Goal: Task Accomplishment & Management: Manage account settings

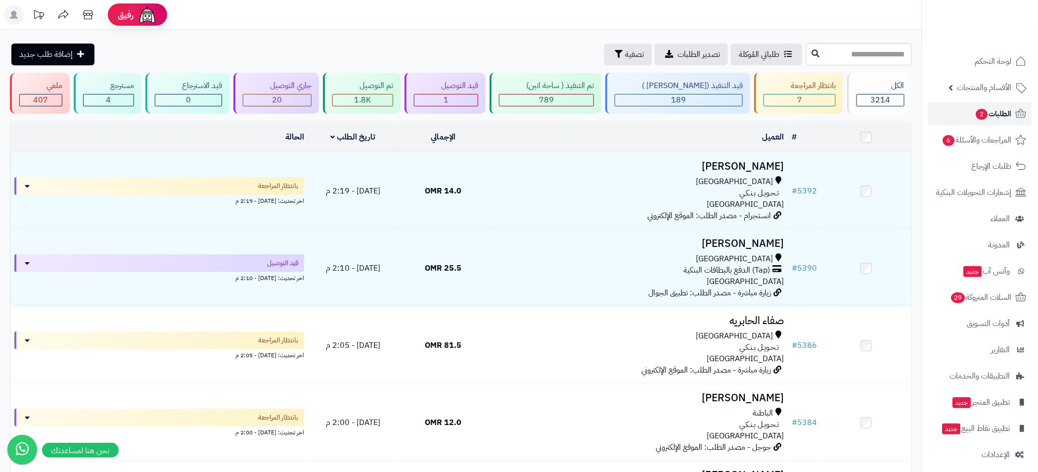
click at [990, 114] on span "الطلبات 2" at bounding box center [993, 114] width 37 height 14
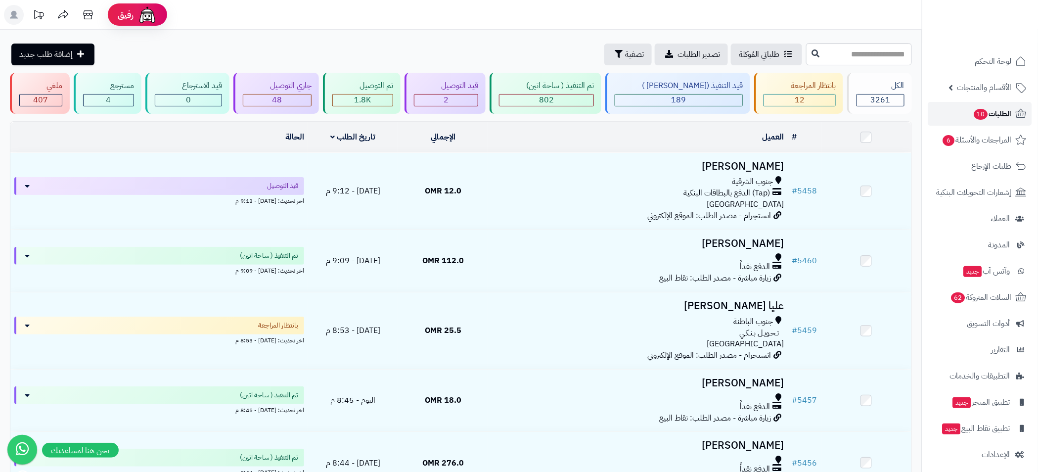
click at [1001, 112] on span "الطلبات 10" at bounding box center [992, 114] width 39 height 14
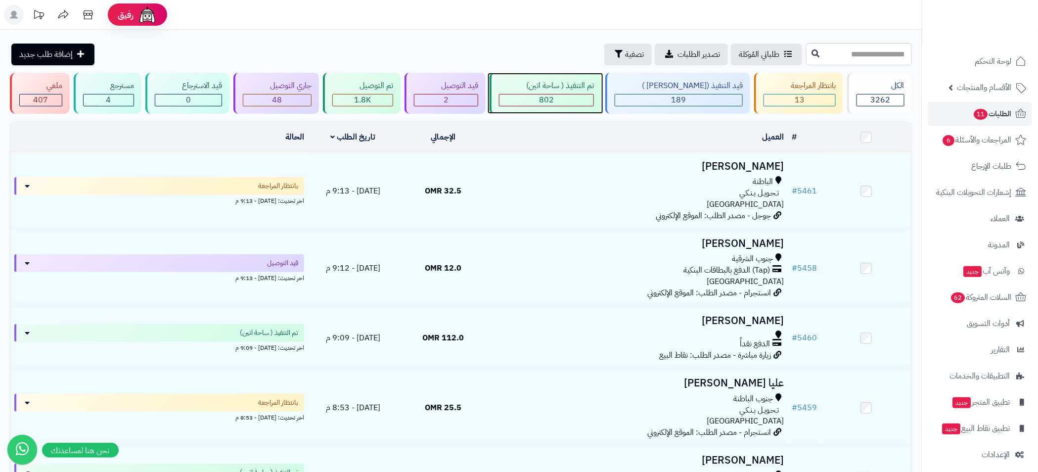
click at [586, 94] on div "802" at bounding box center [546, 100] width 95 height 12
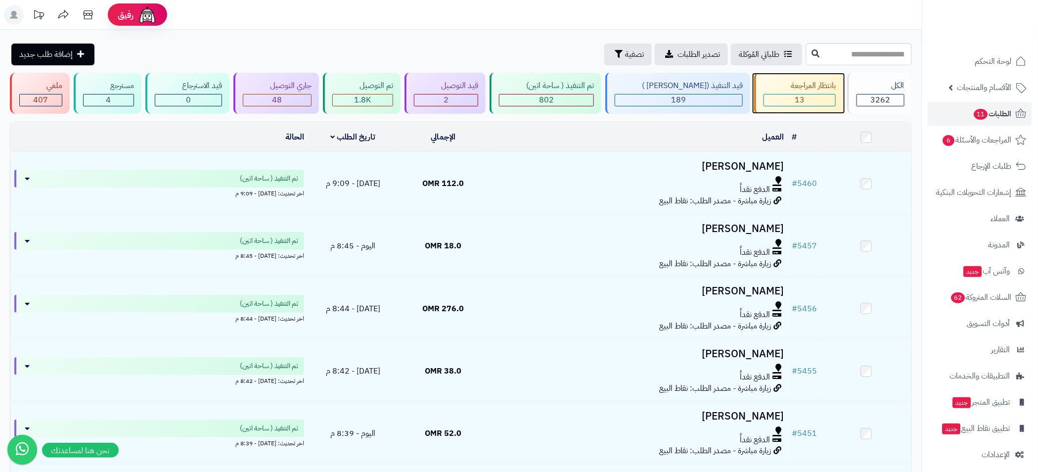
click at [815, 92] on div "بانتظار المراجعة 13" at bounding box center [798, 93] width 89 height 41
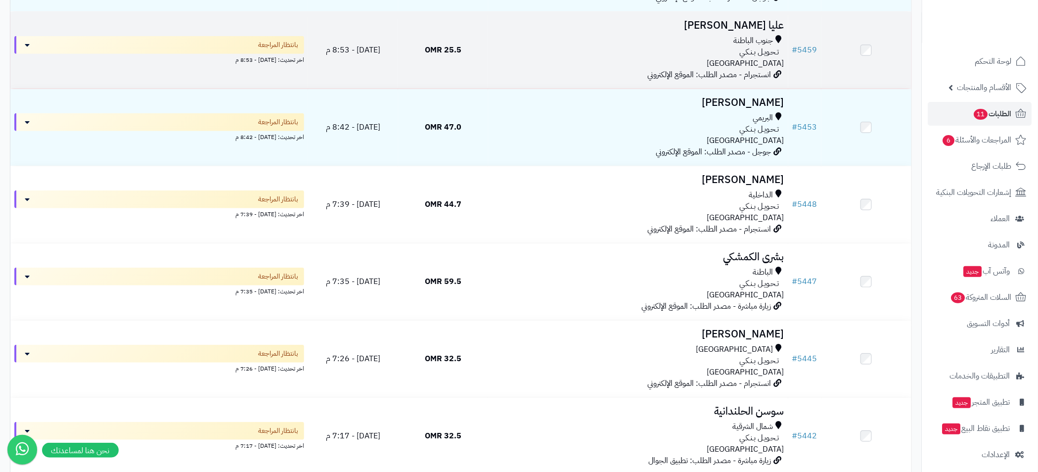
scroll to position [113, 0]
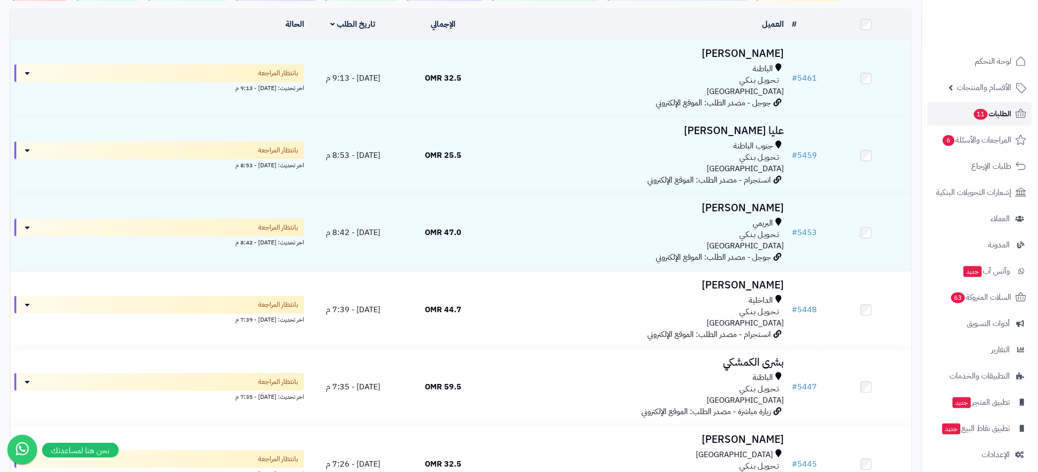
click at [995, 108] on span "الطلبات 11" at bounding box center [992, 114] width 39 height 14
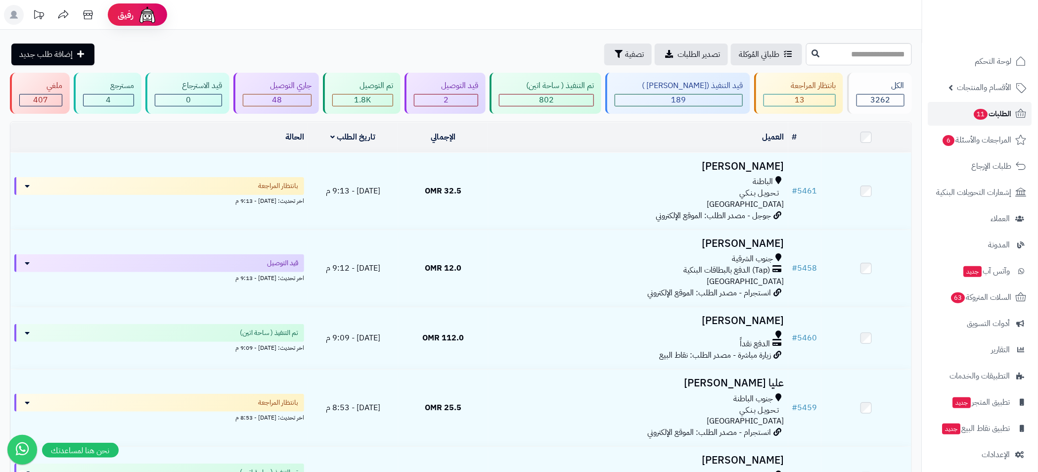
click at [991, 113] on span "الطلبات 11" at bounding box center [992, 114] width 39 height 14
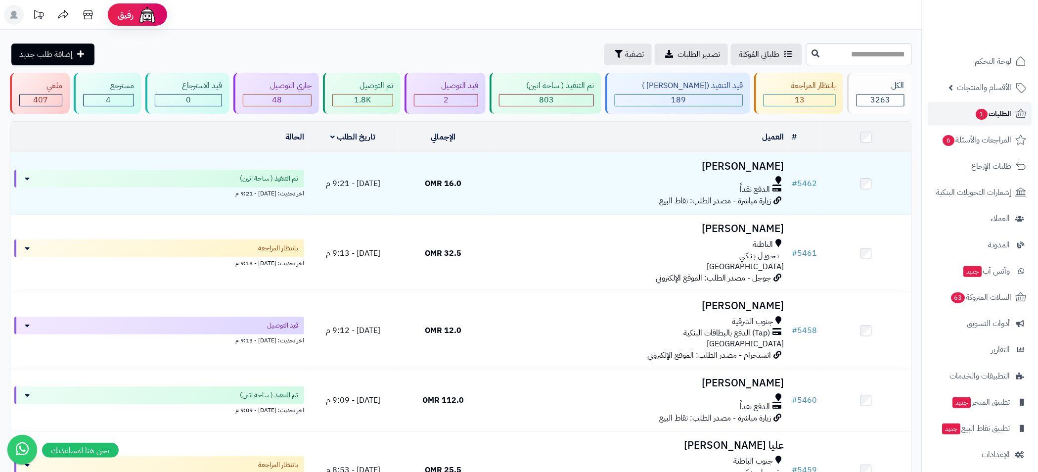
click at [1001, 114] on span "الطلبات 1" at bounding box center [993, 114] width 37 height 14
